Goal: Task Accomplishment & Management: Manage account settings

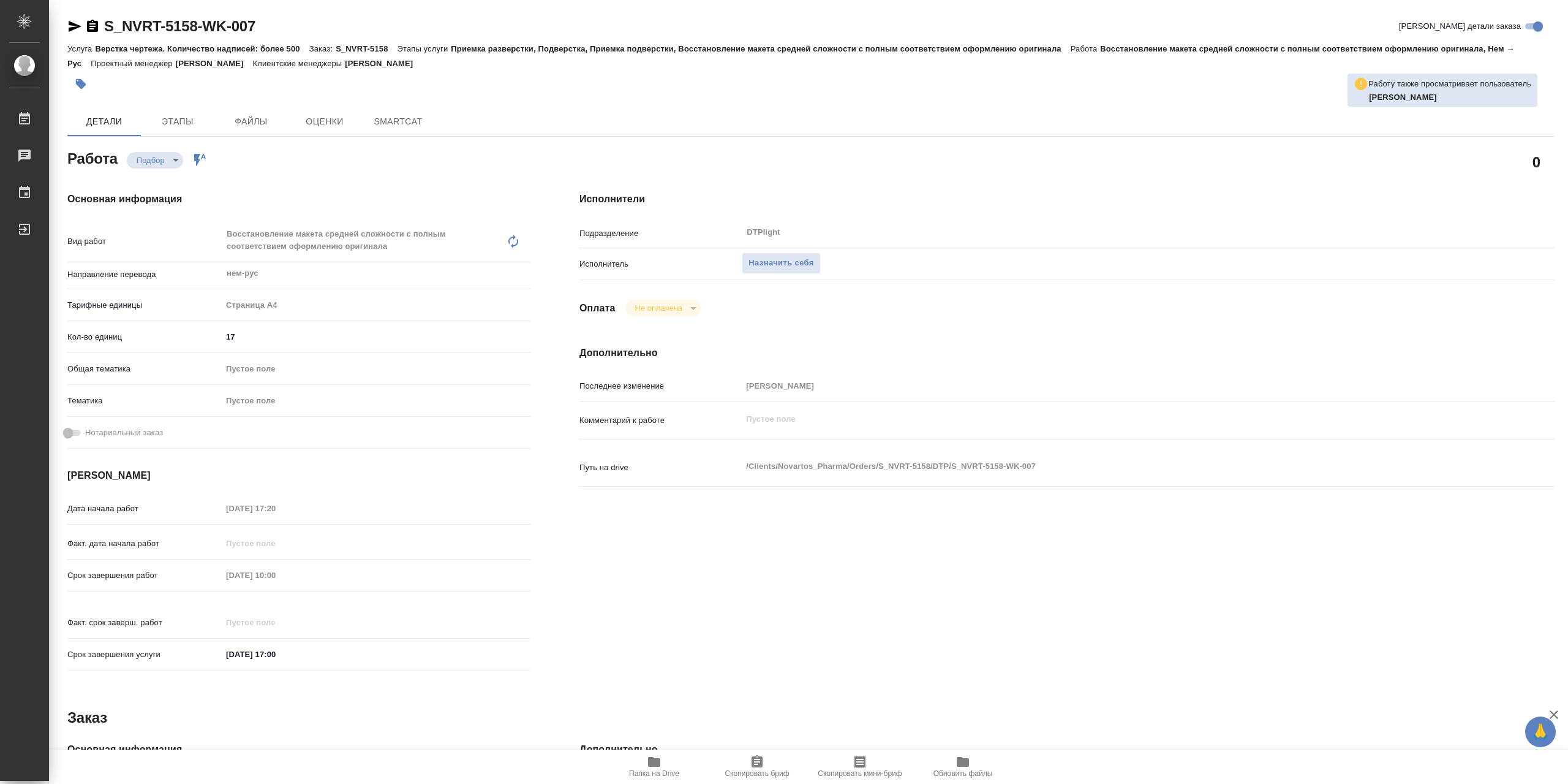
type textarea "x"
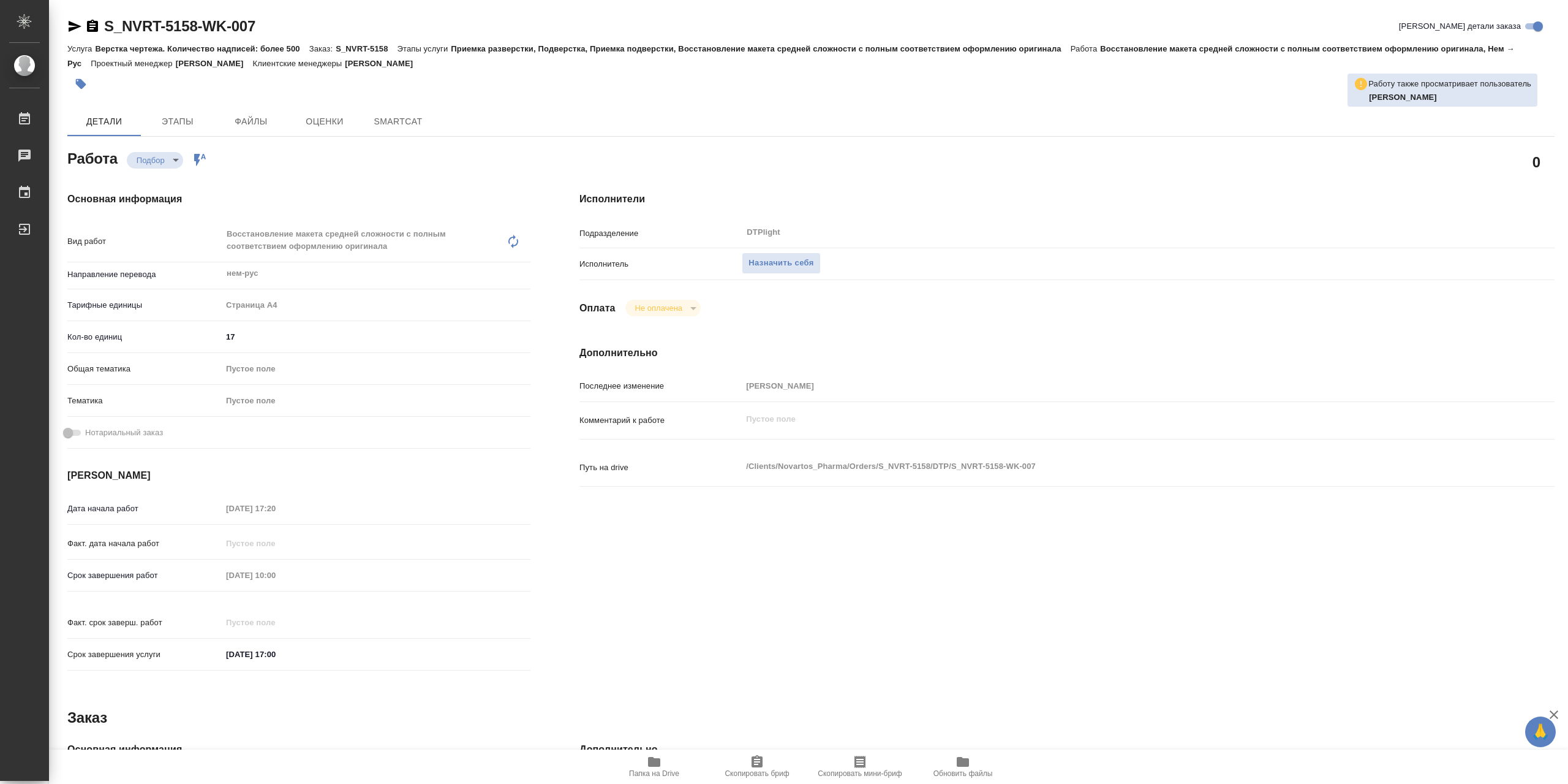
type textarea "x"
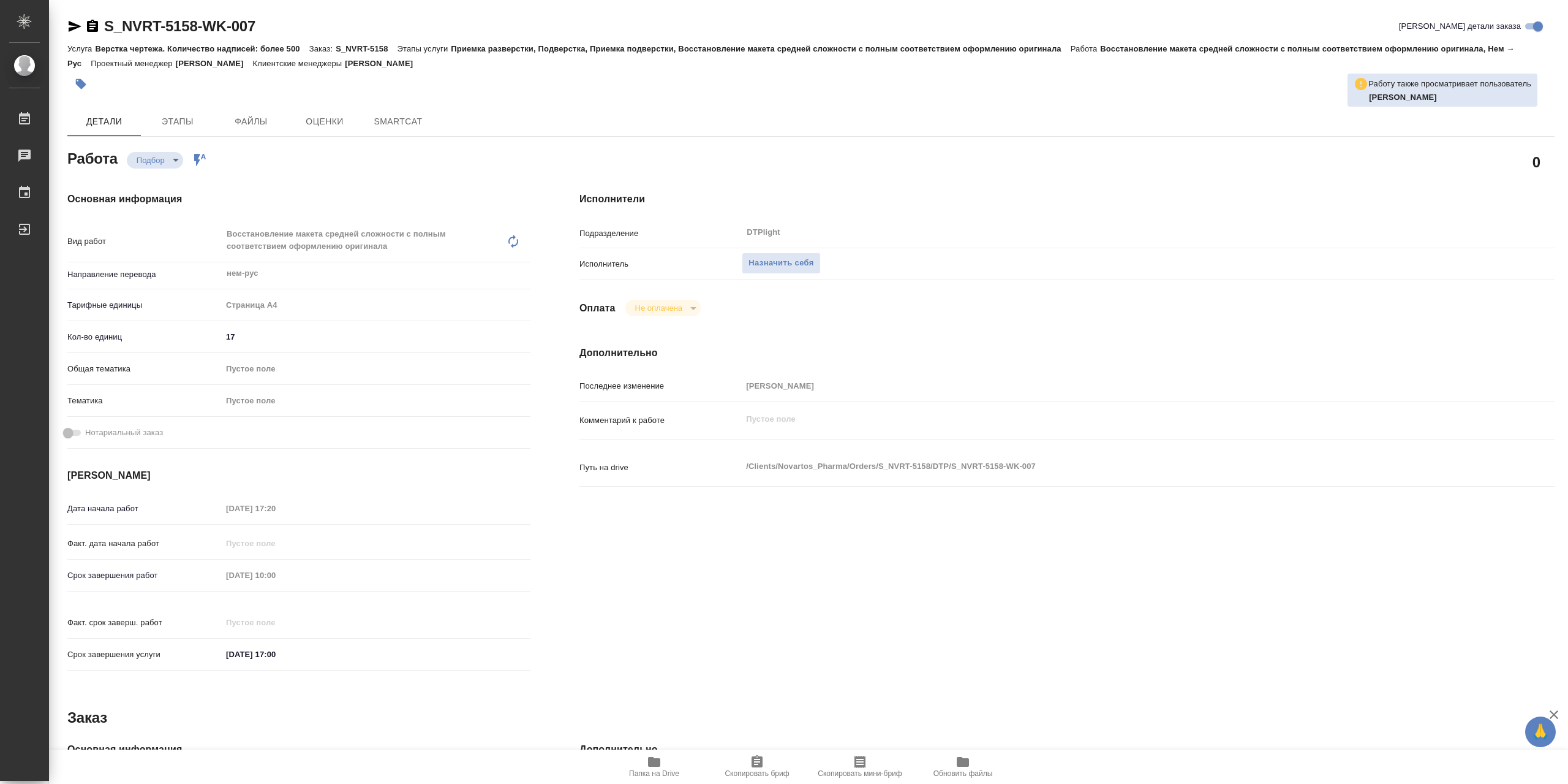
type textarea "x"
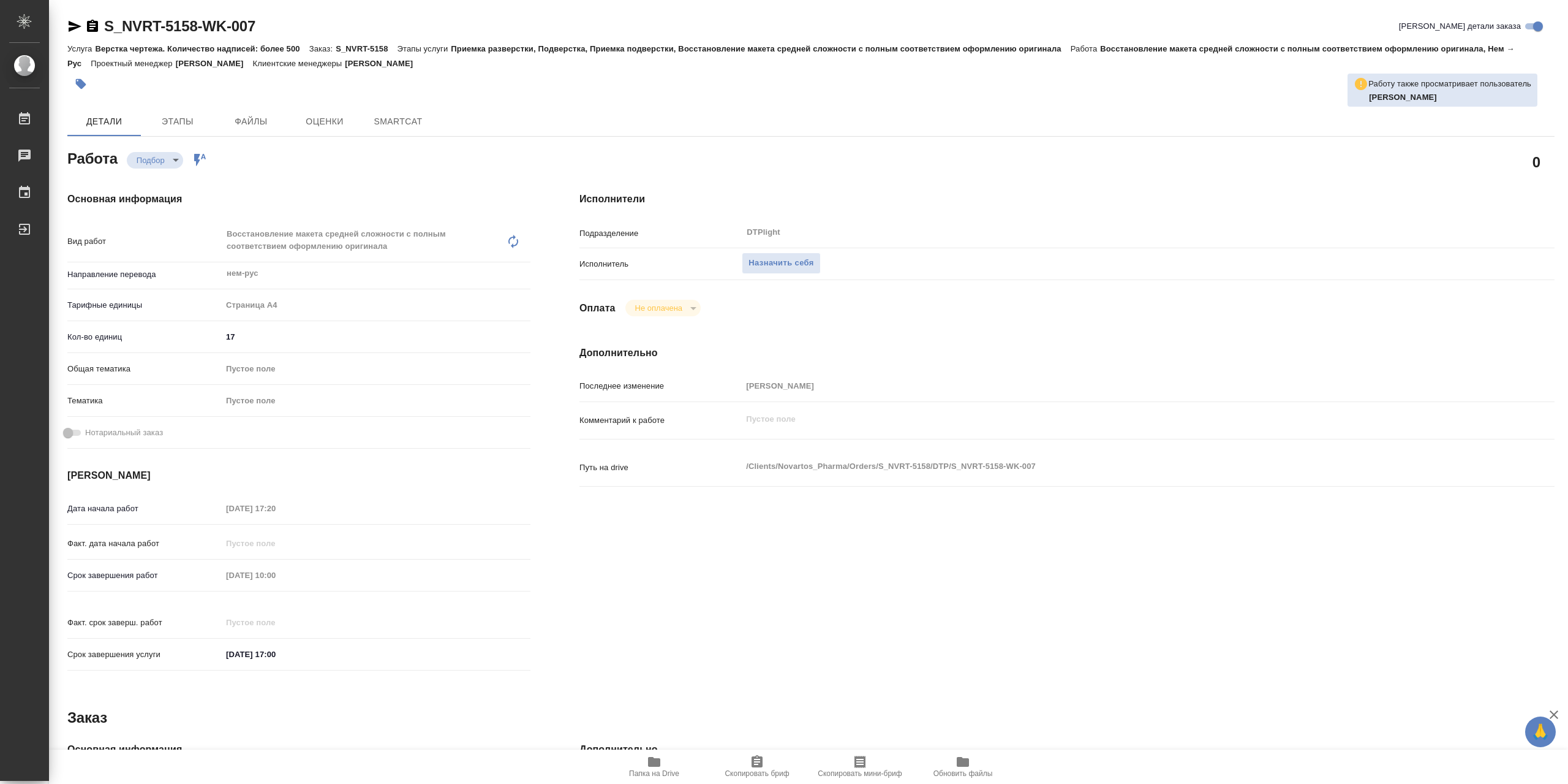
type textarea "x"
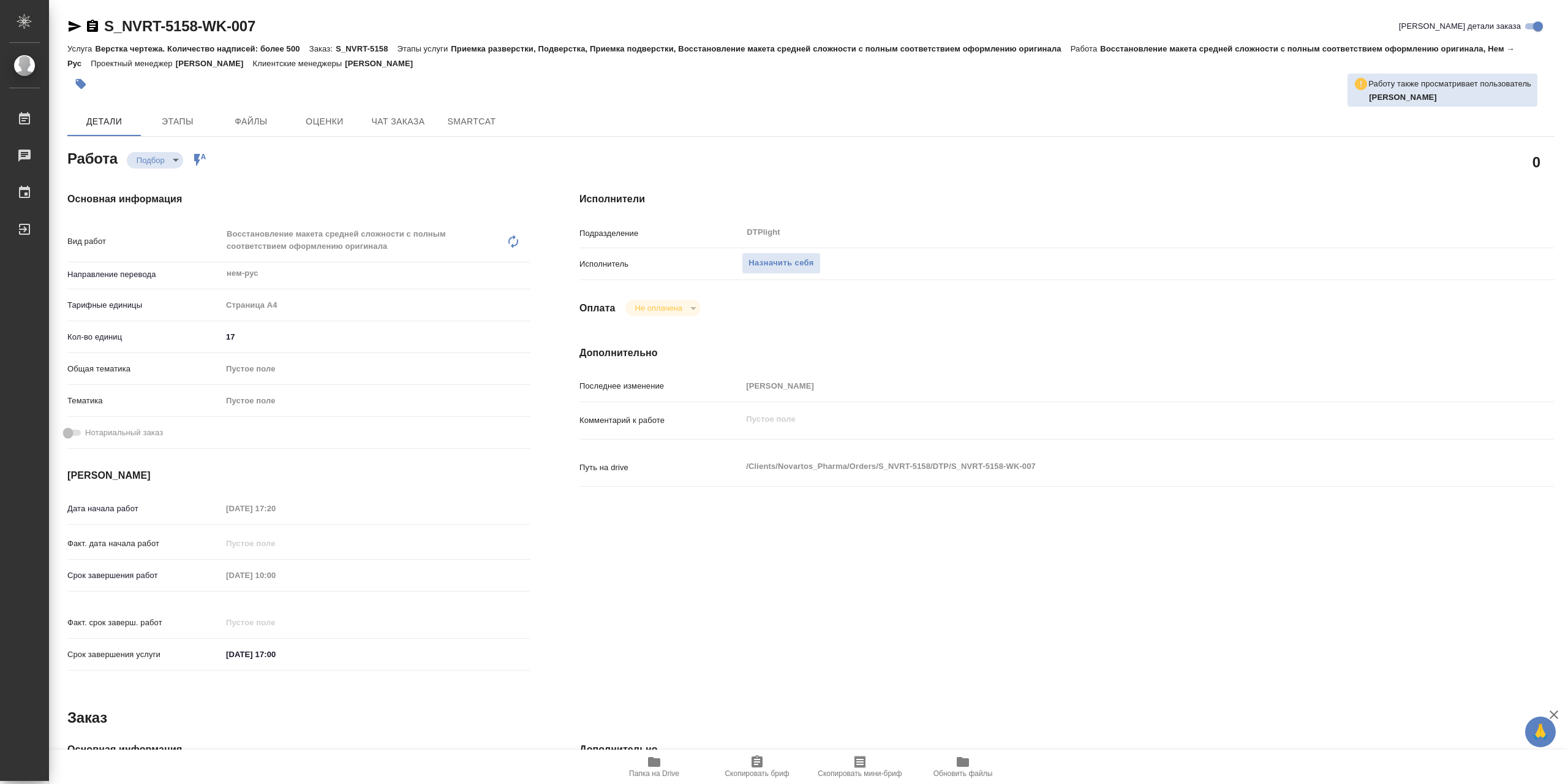
type textarea "x"
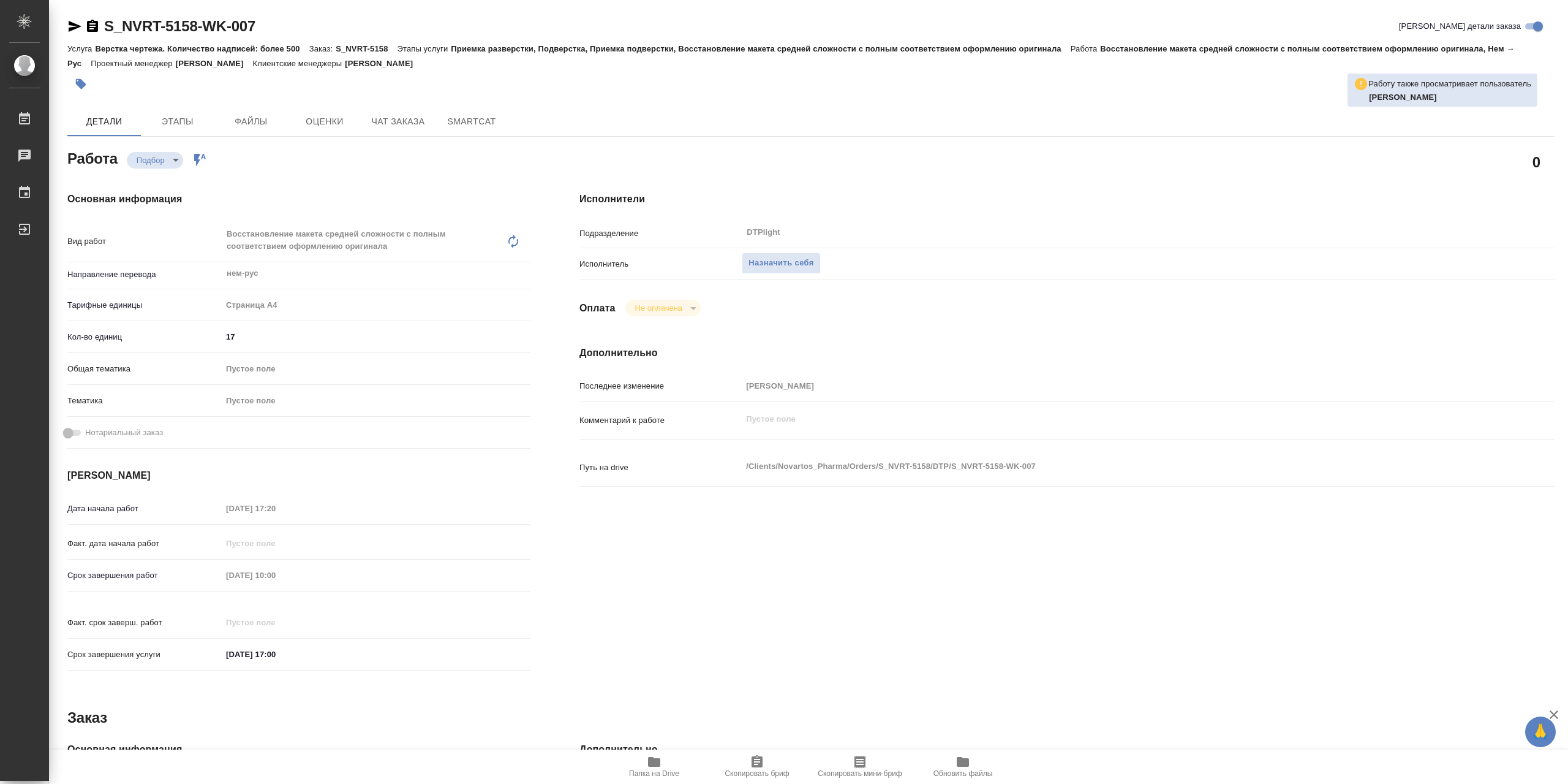
click at [648, 764] on icon "button" at bounding box center [654, 762] width 13 height 10
type textarea "x"
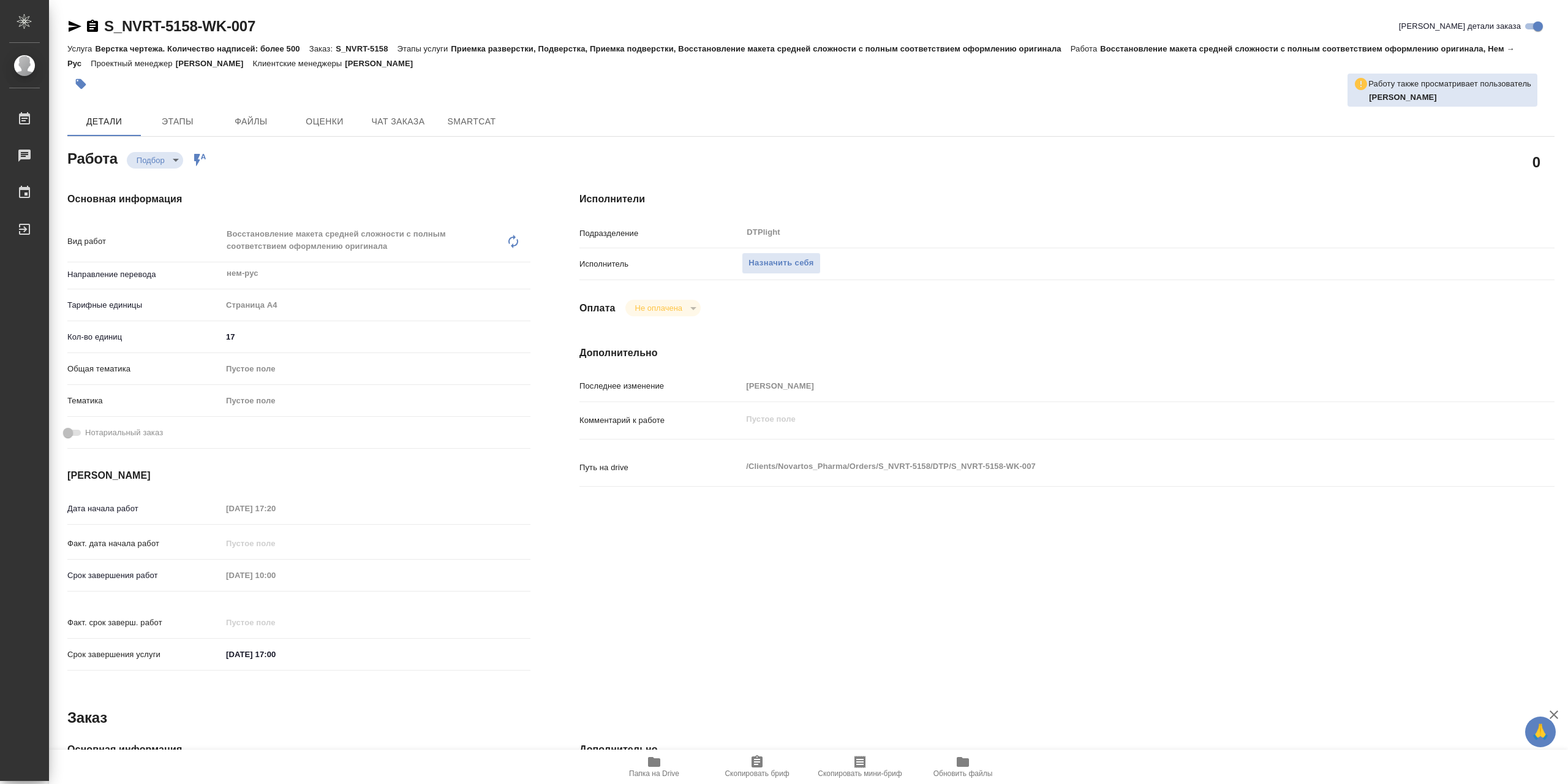
type textarea "x"
click at [813, 267] on span "Назначить себя" at bounding box center [780, 263] width 65 height 14
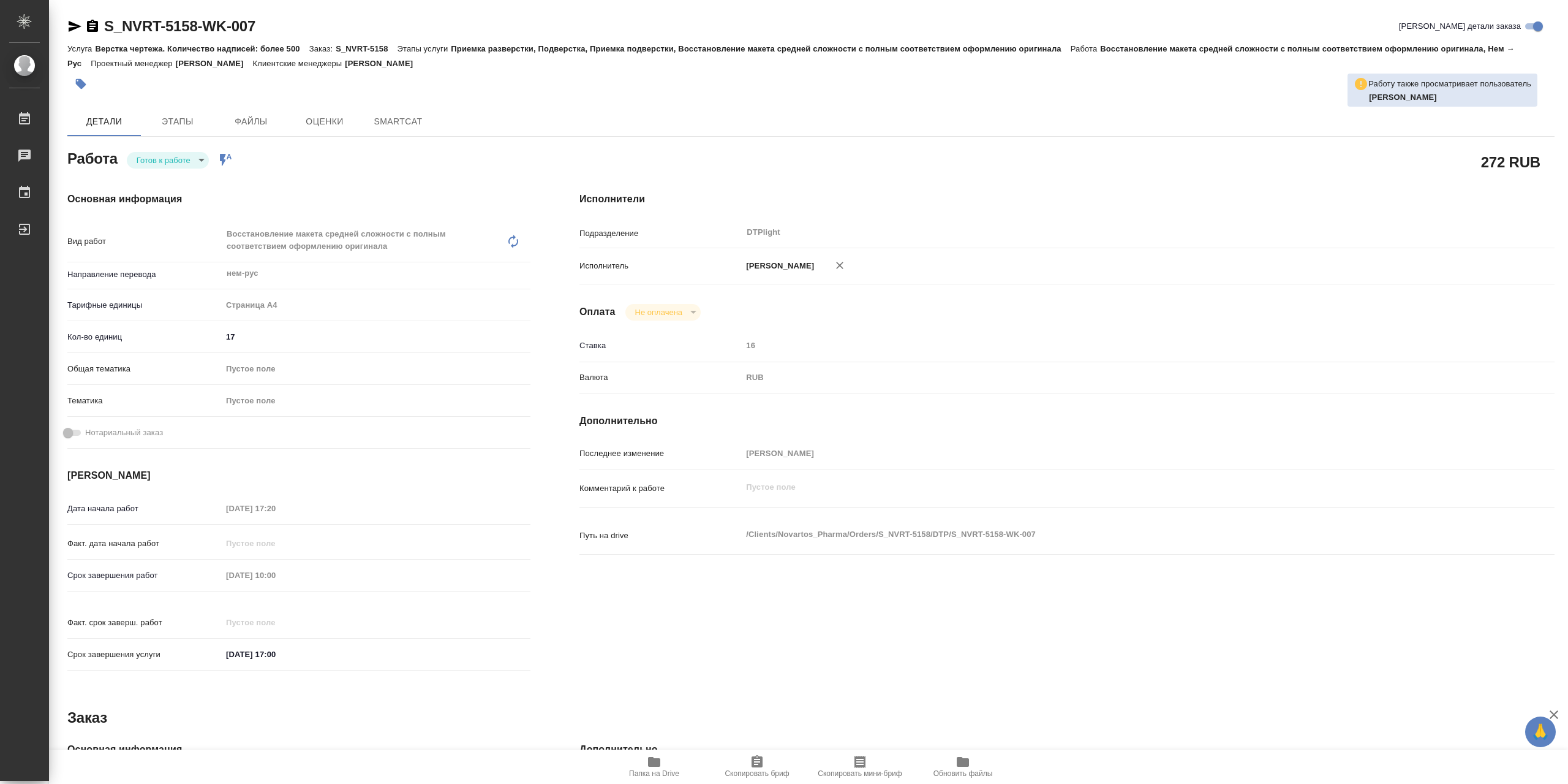
type textarea "x"
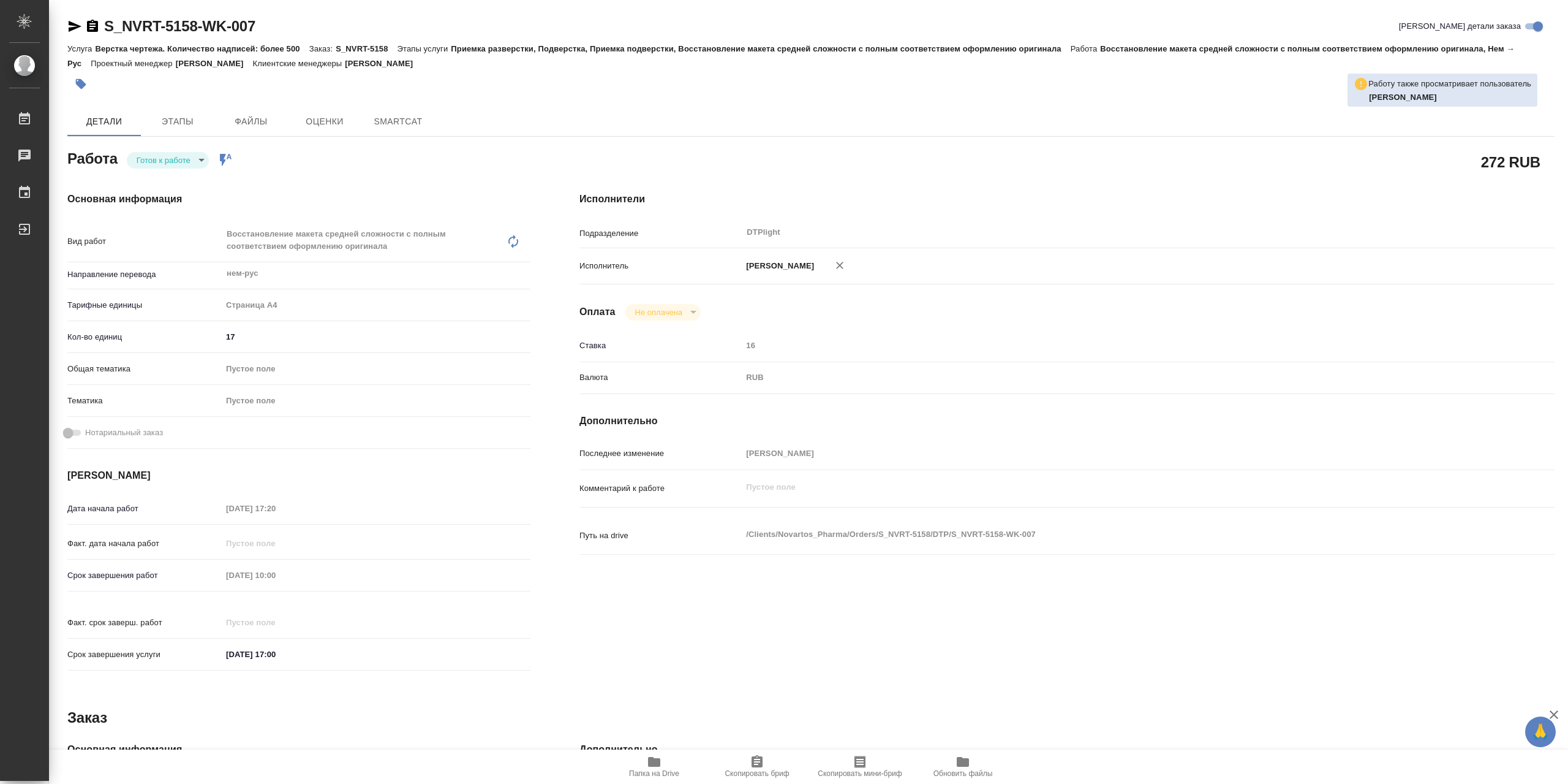
type textarea "x"
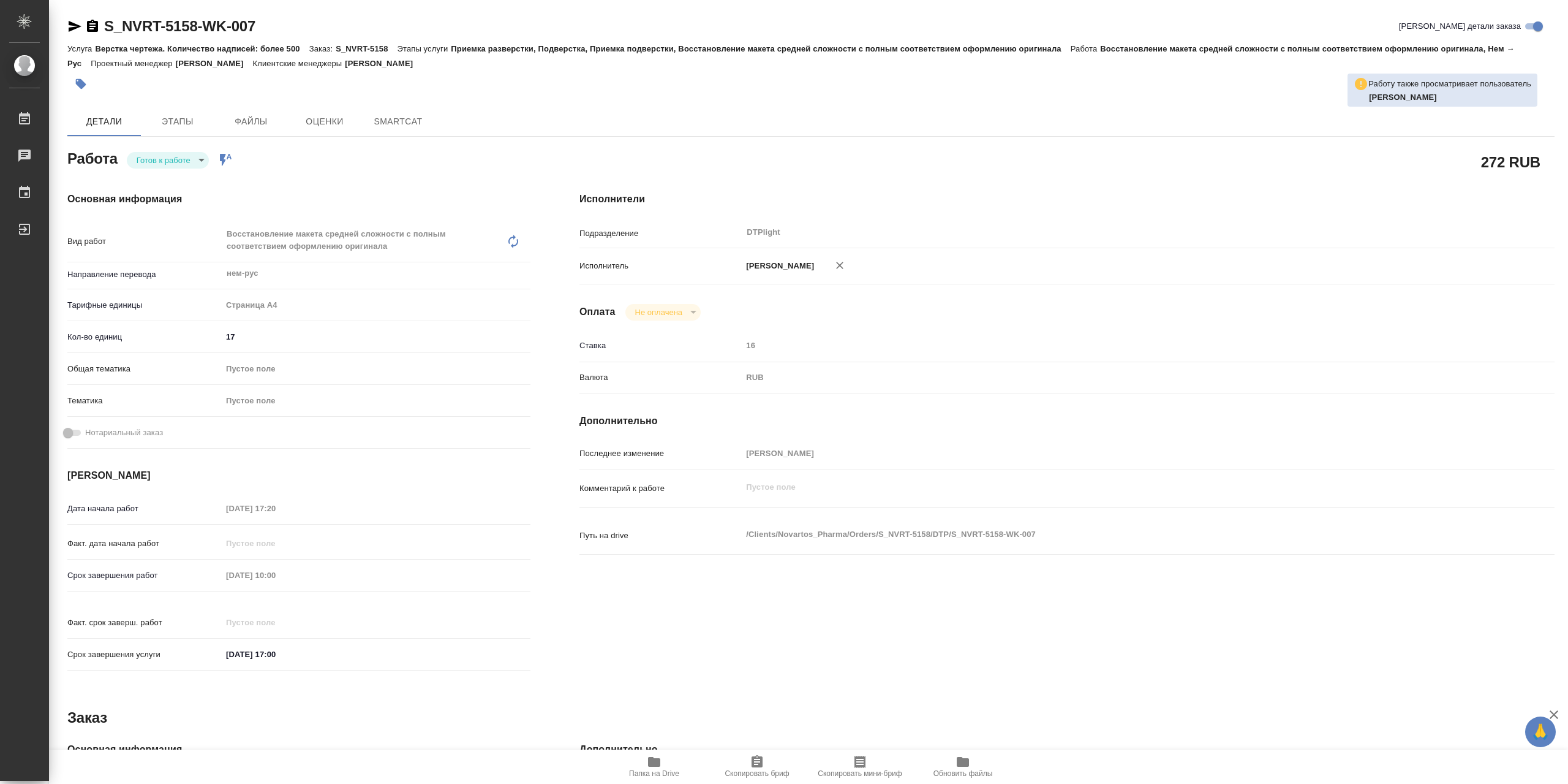
type textarea "x"
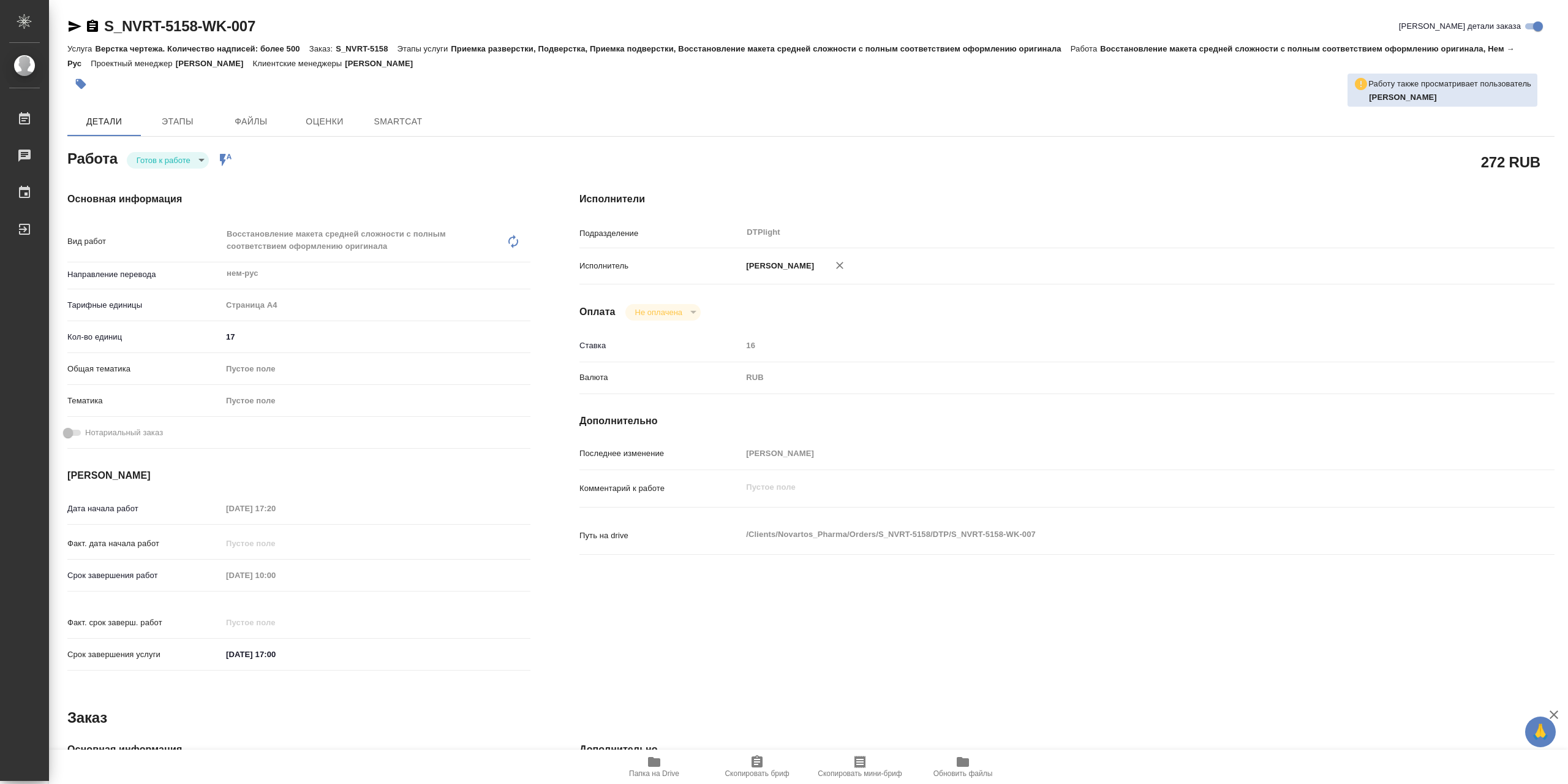
type textarea "x"
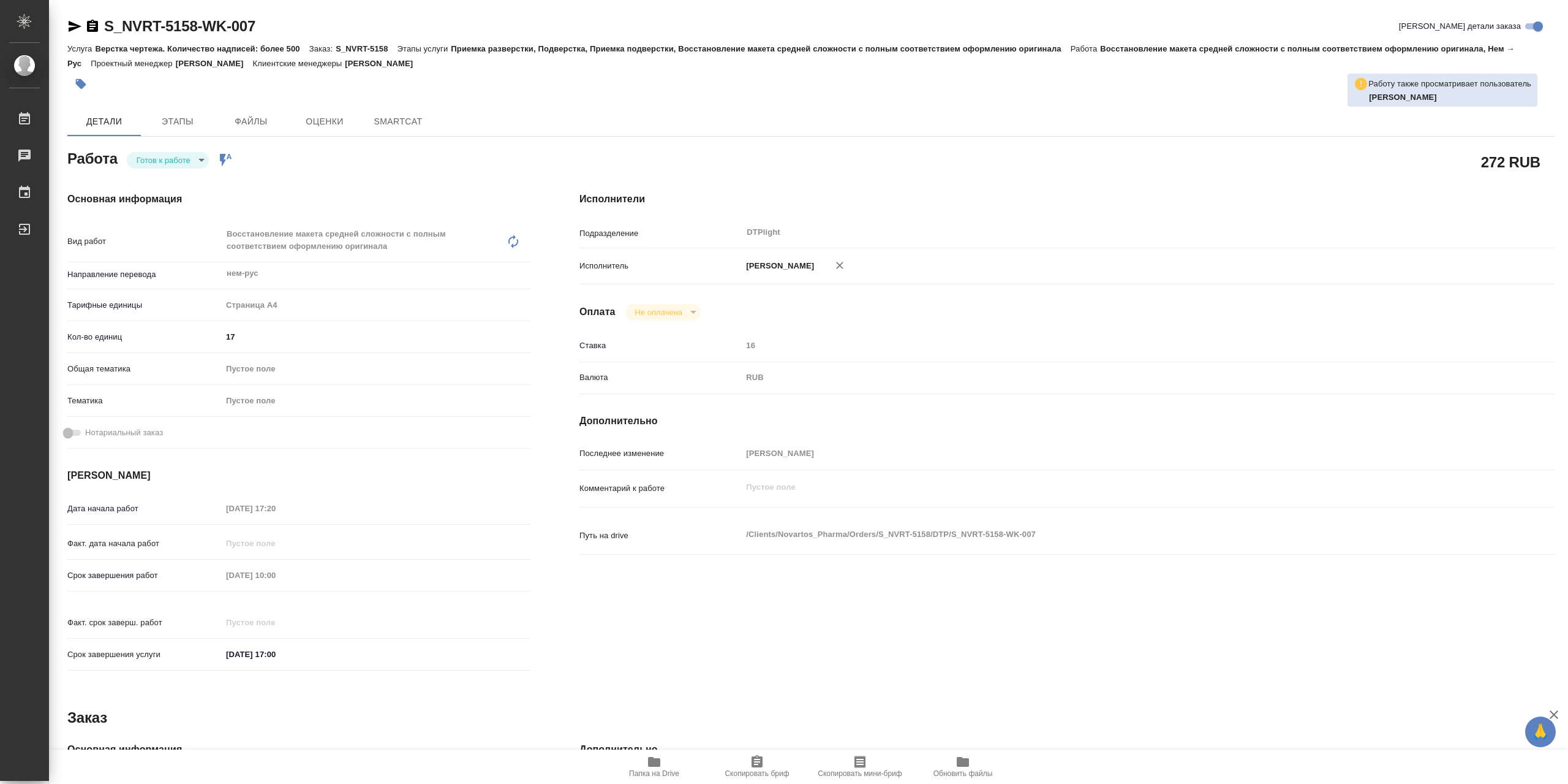
click at [169, 165] on body "🙏 .cls-1 fill:#fff; AWATERA Сархатов [PERSON_NAME] Работы Чаты График Выйти S_N…" at bounding box center [784, 392] width 1568 height 784
type textarea "x"
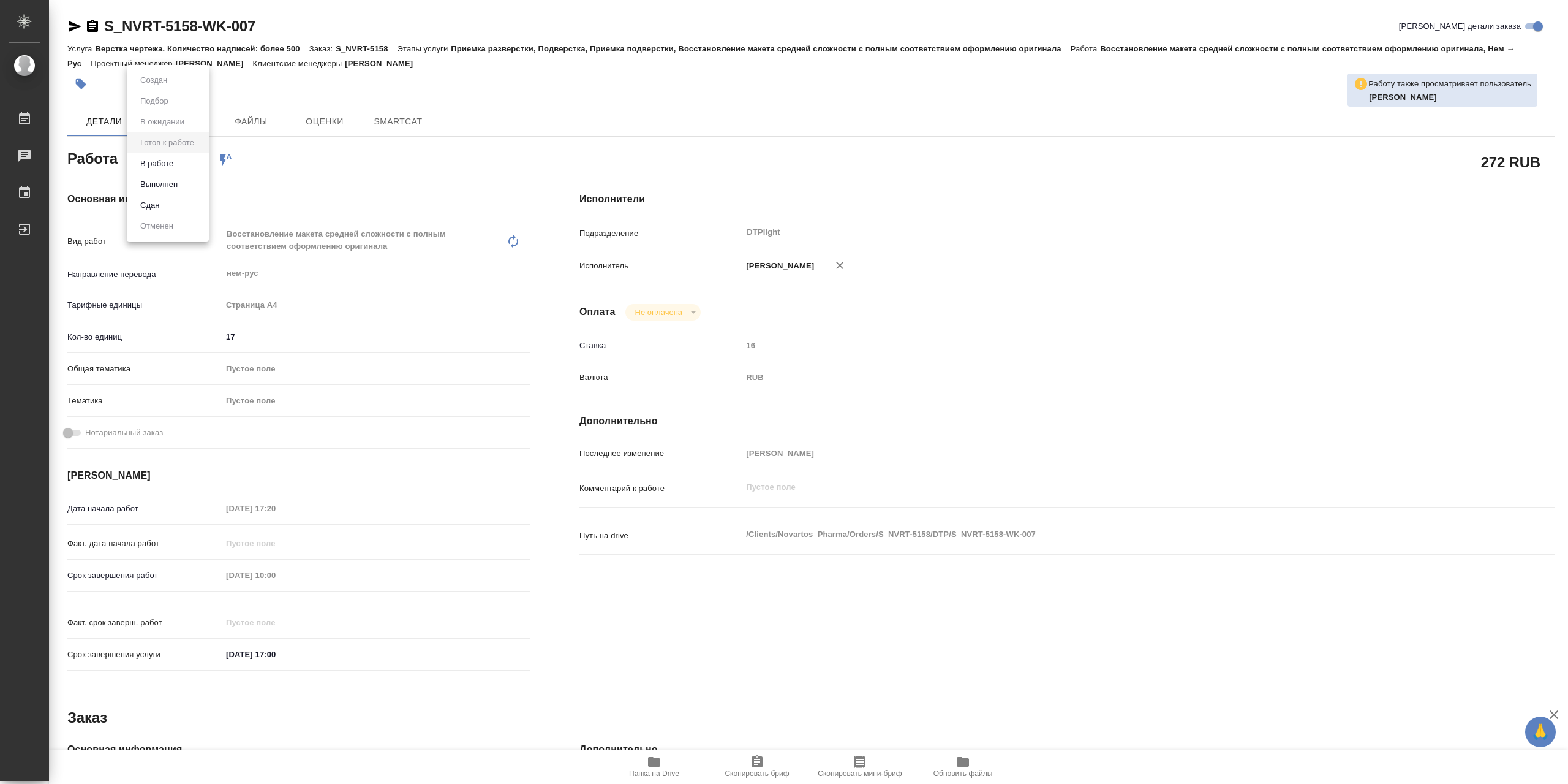
type textarea "x"
click at [169, 162] on button "В работе" at bounding box center [157, 164] width 40 height 13
type textarea "x"
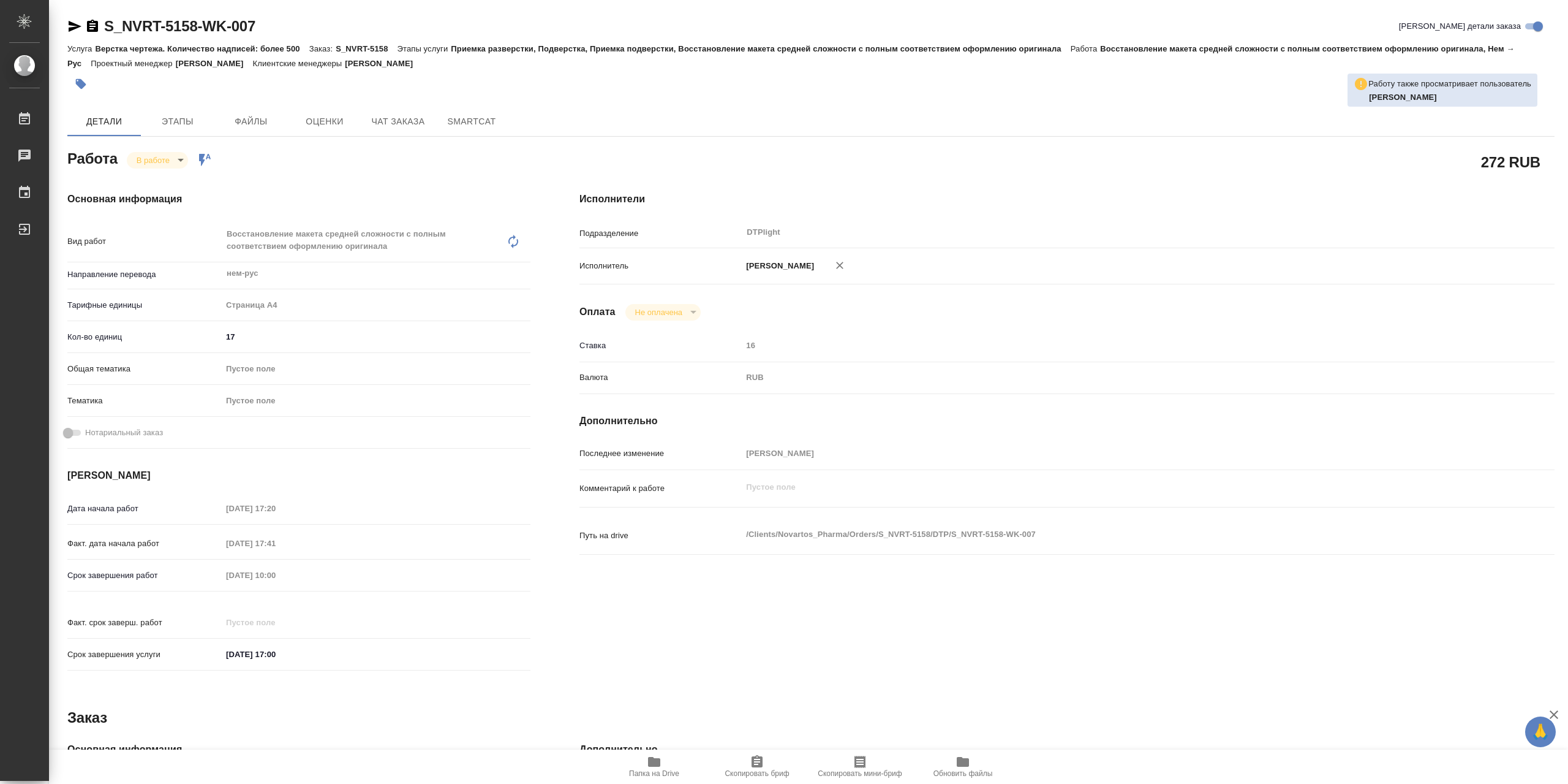
type textarea "x"
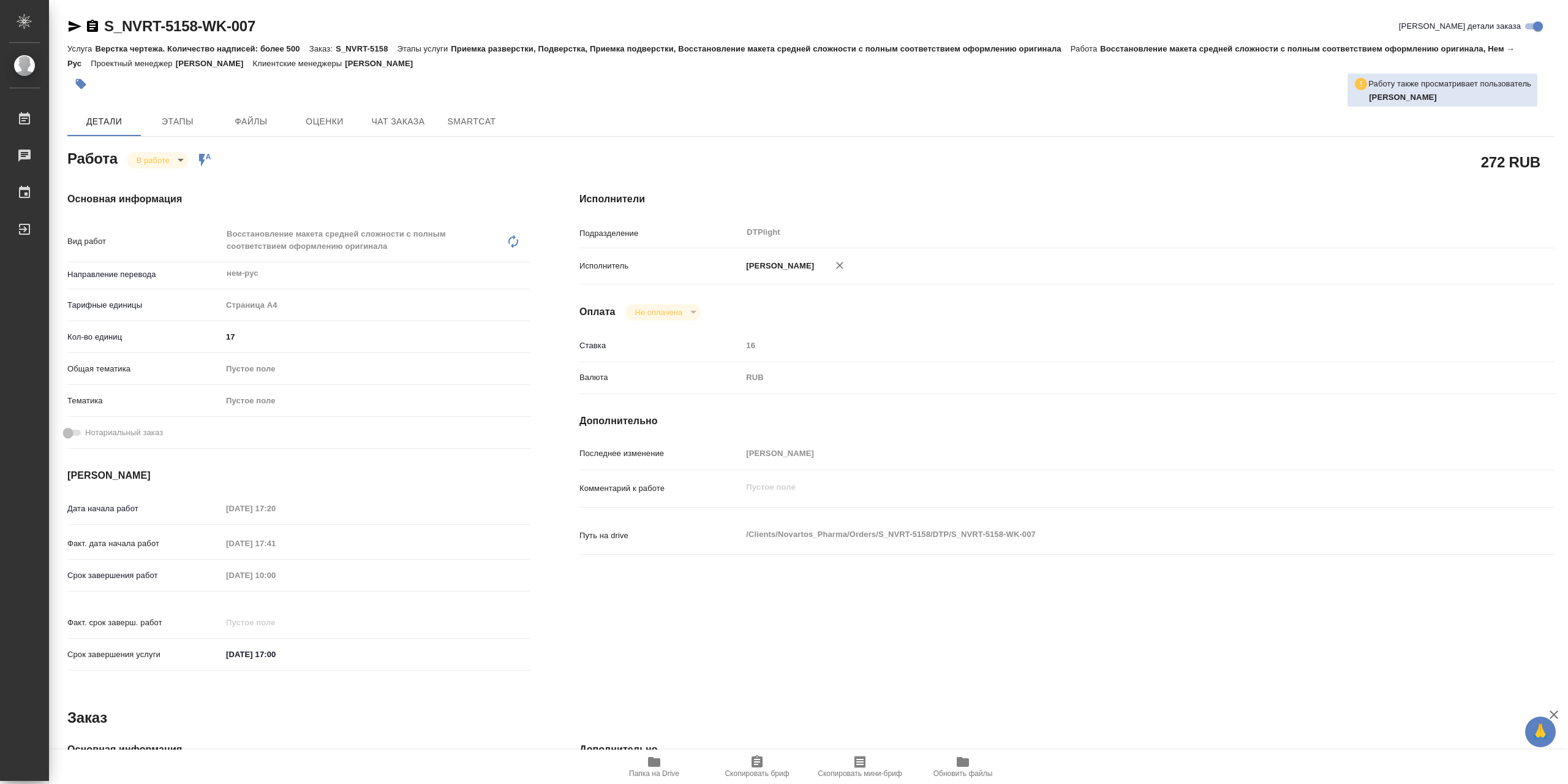
type textarea "x"
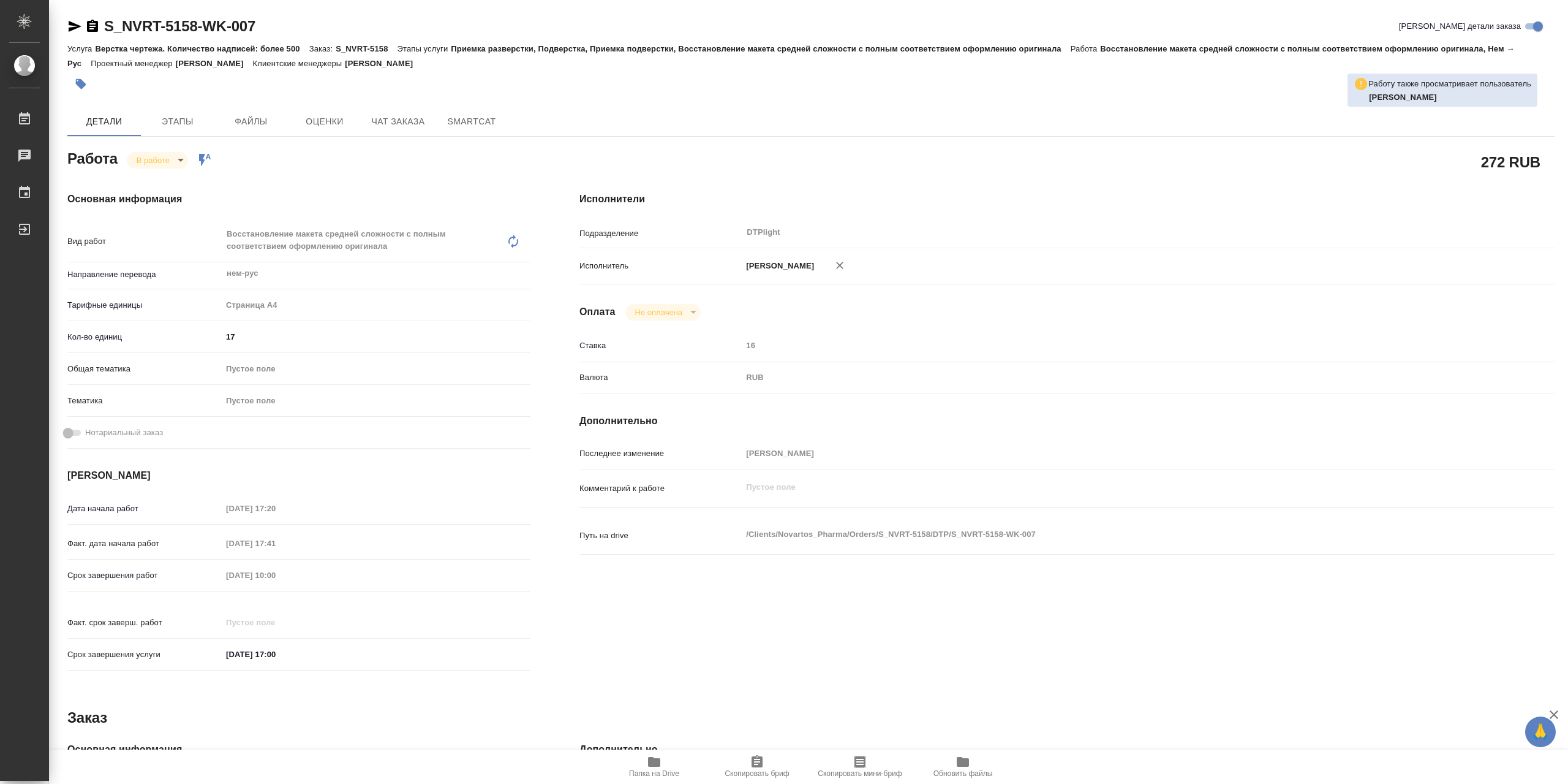
type textarea "x"
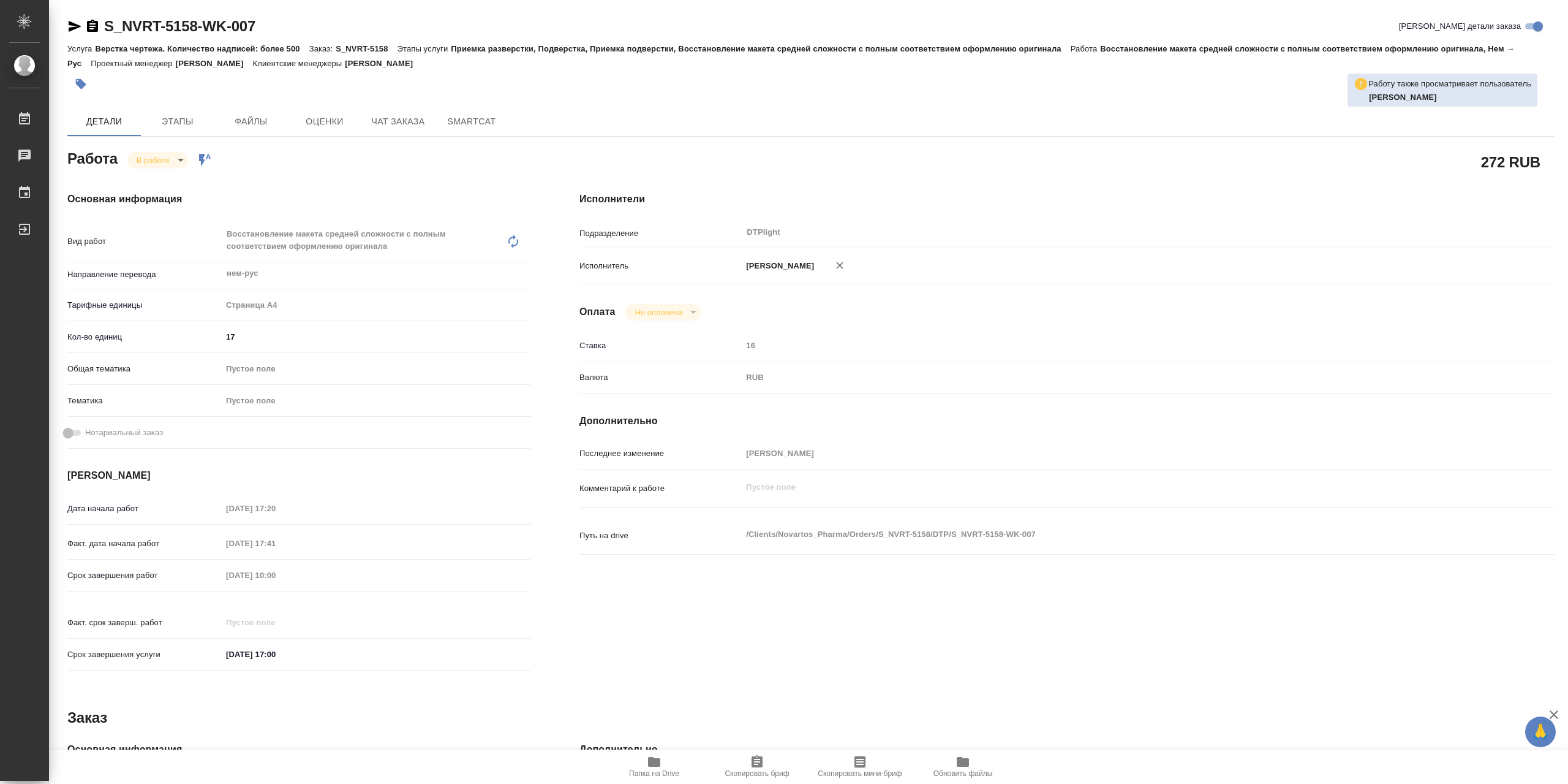
type textarea "x"
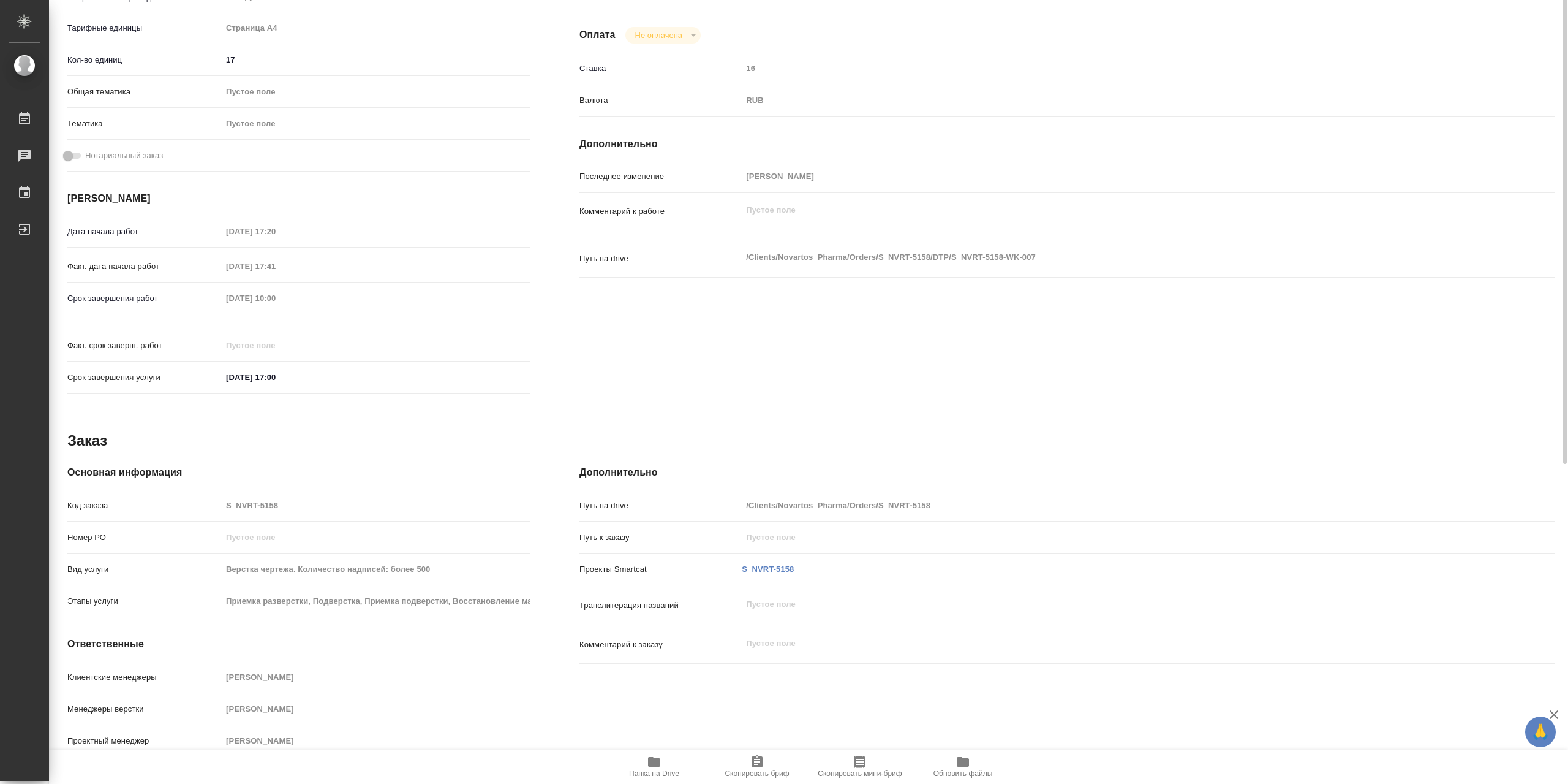
scroll to position [93, 0]
